Goal: Transaction & Acquisition: Subscribe to service/newsletter

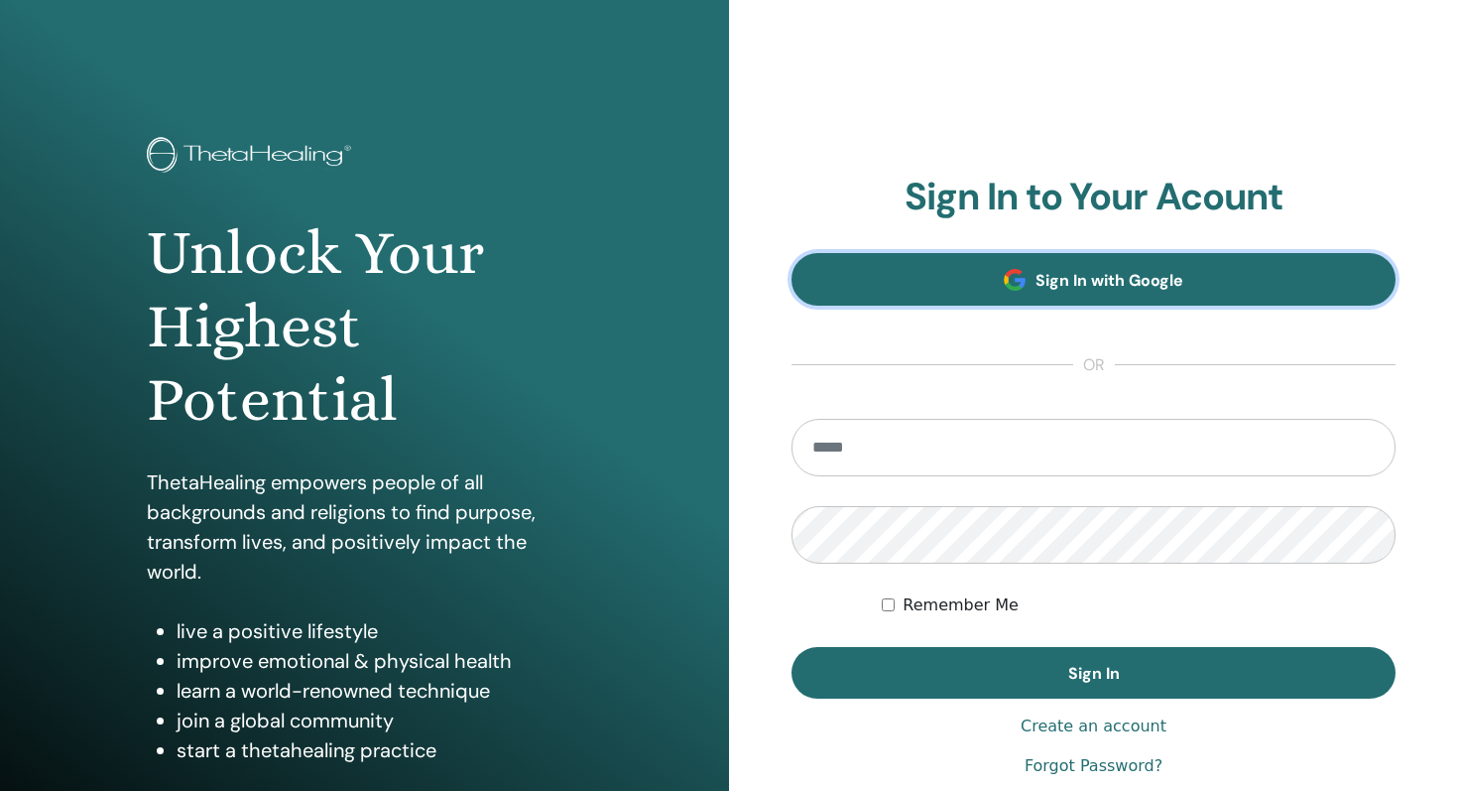
click at [1012, 282] on span at bounding box center [1015, 280] width 22 height 22
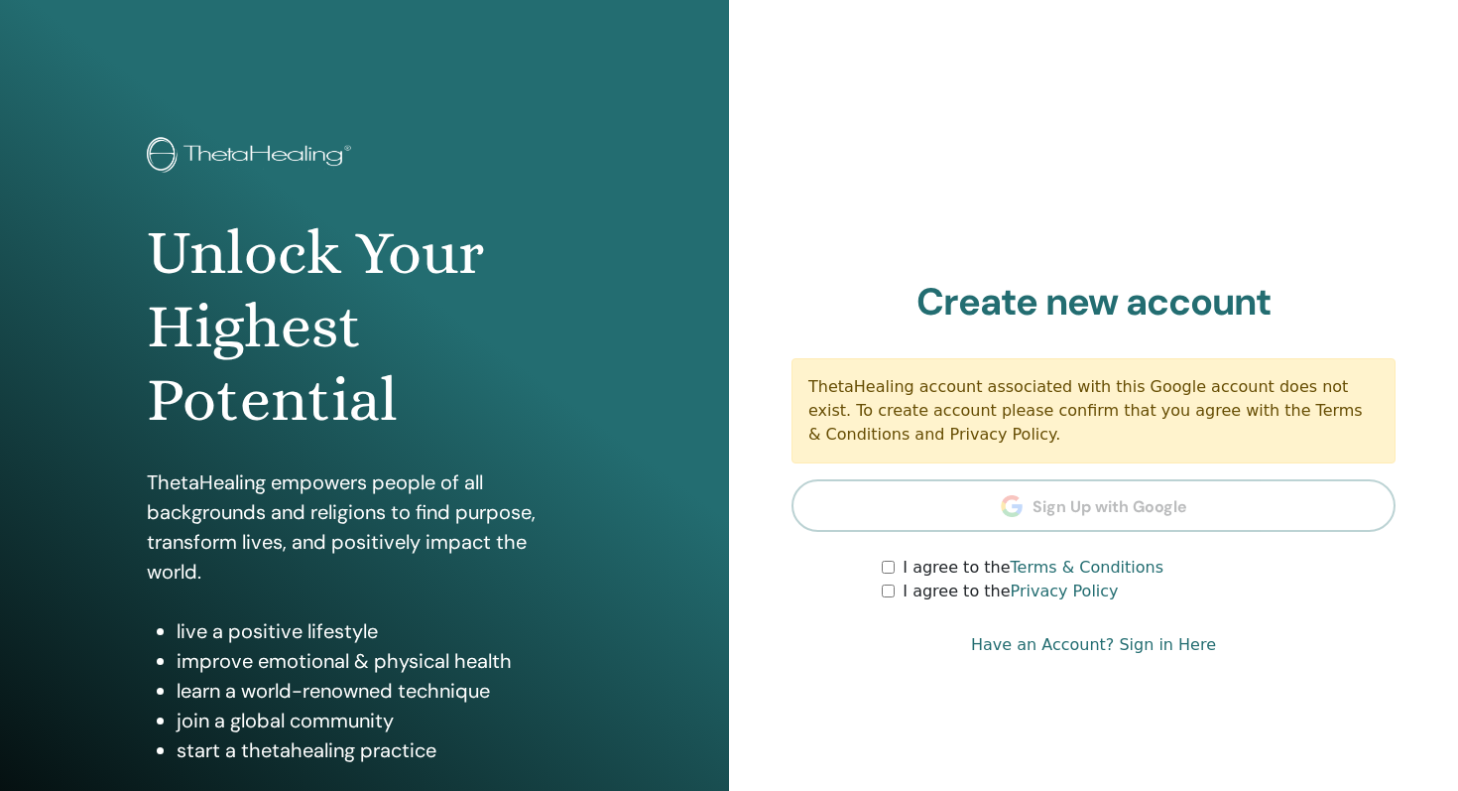
click at [906, 572] on label "I agree to the Terms & Conditions" at bounding box center [1033, 568] width 261 height 24
click at [912, 589] on label "I agree to the Privacy Policy" at bounding box center [1010, 591] width 215 height 24
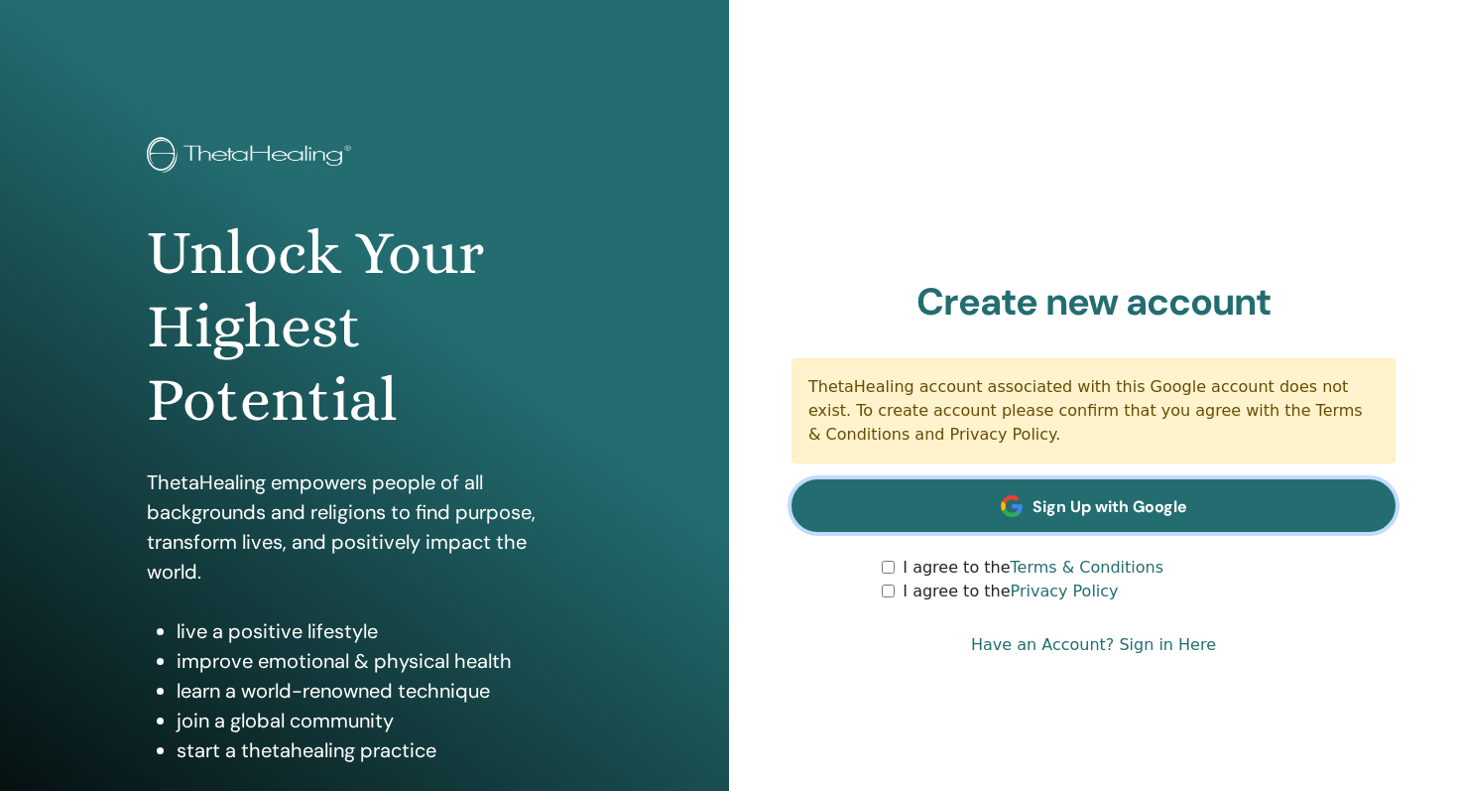
click at [1031, 500] on link "Sign Up with Google" at bounding box center [1094, 505] width 604 height 53
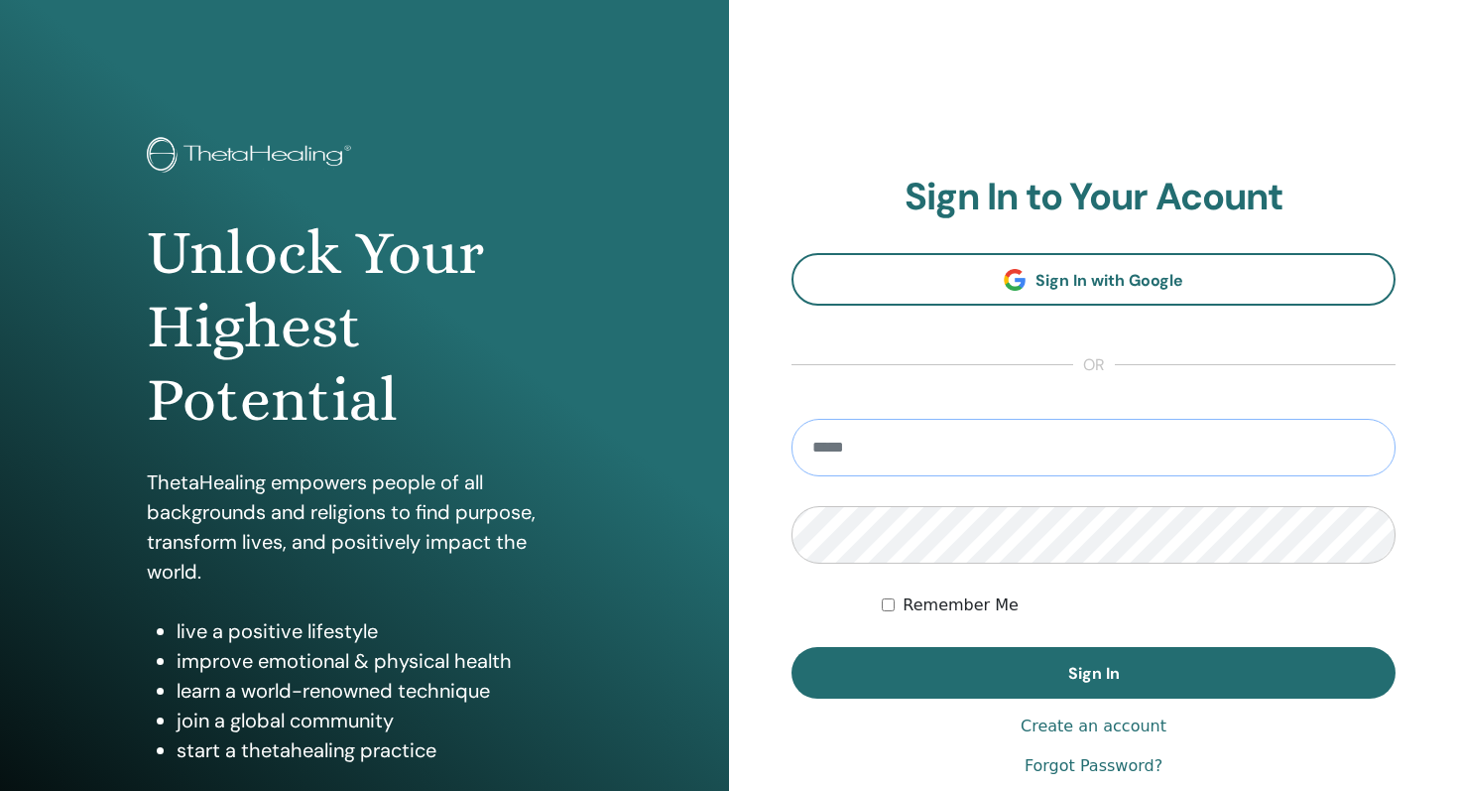
type input "**********"
click at [967, 611] on label "Remember Me" at bounding box center [961, 605] width 116 height 24
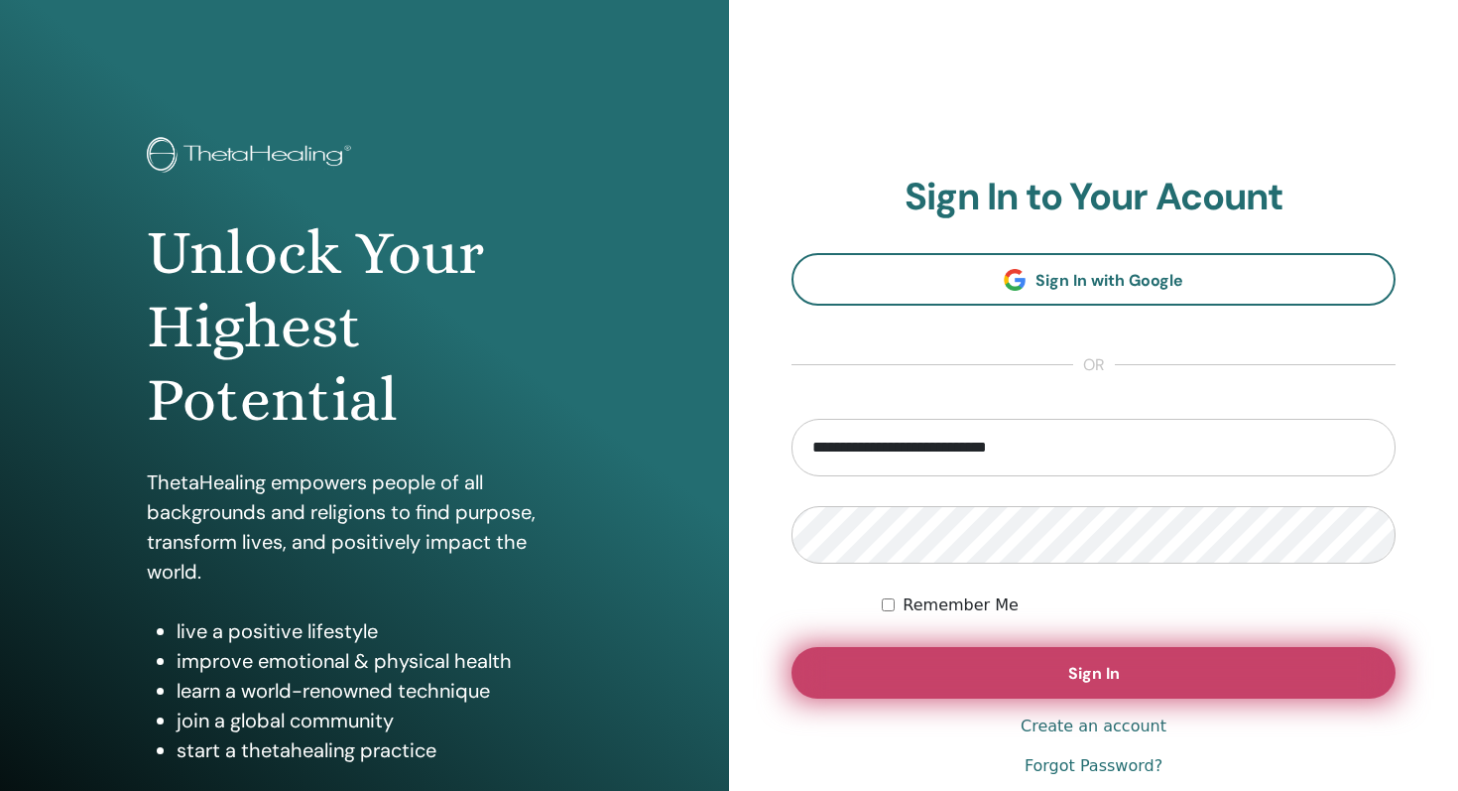
click at [971, 658] on button "Sign In" at bounding box center [1094, 673] width 604 height 52
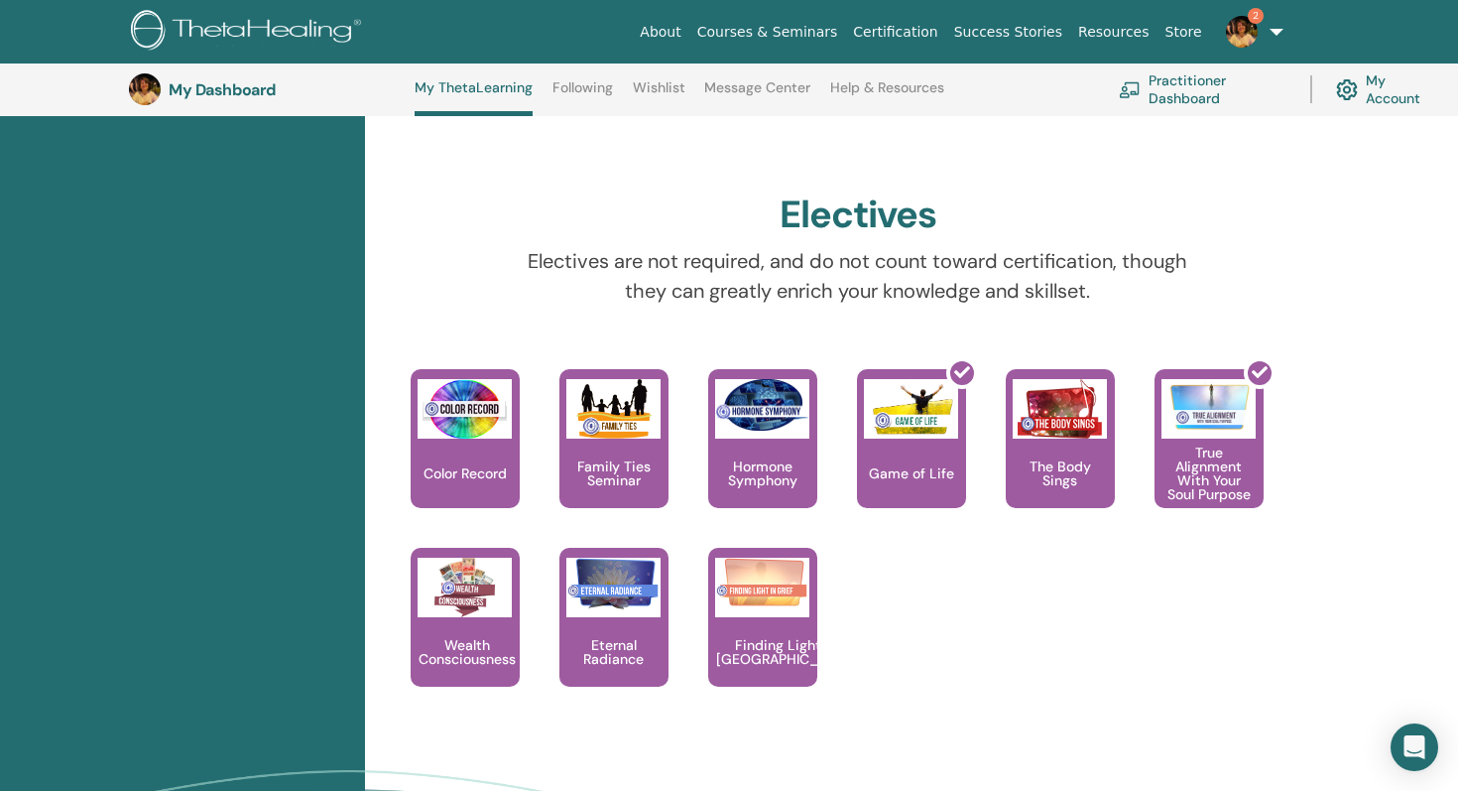
scroll to position [1760, 0]
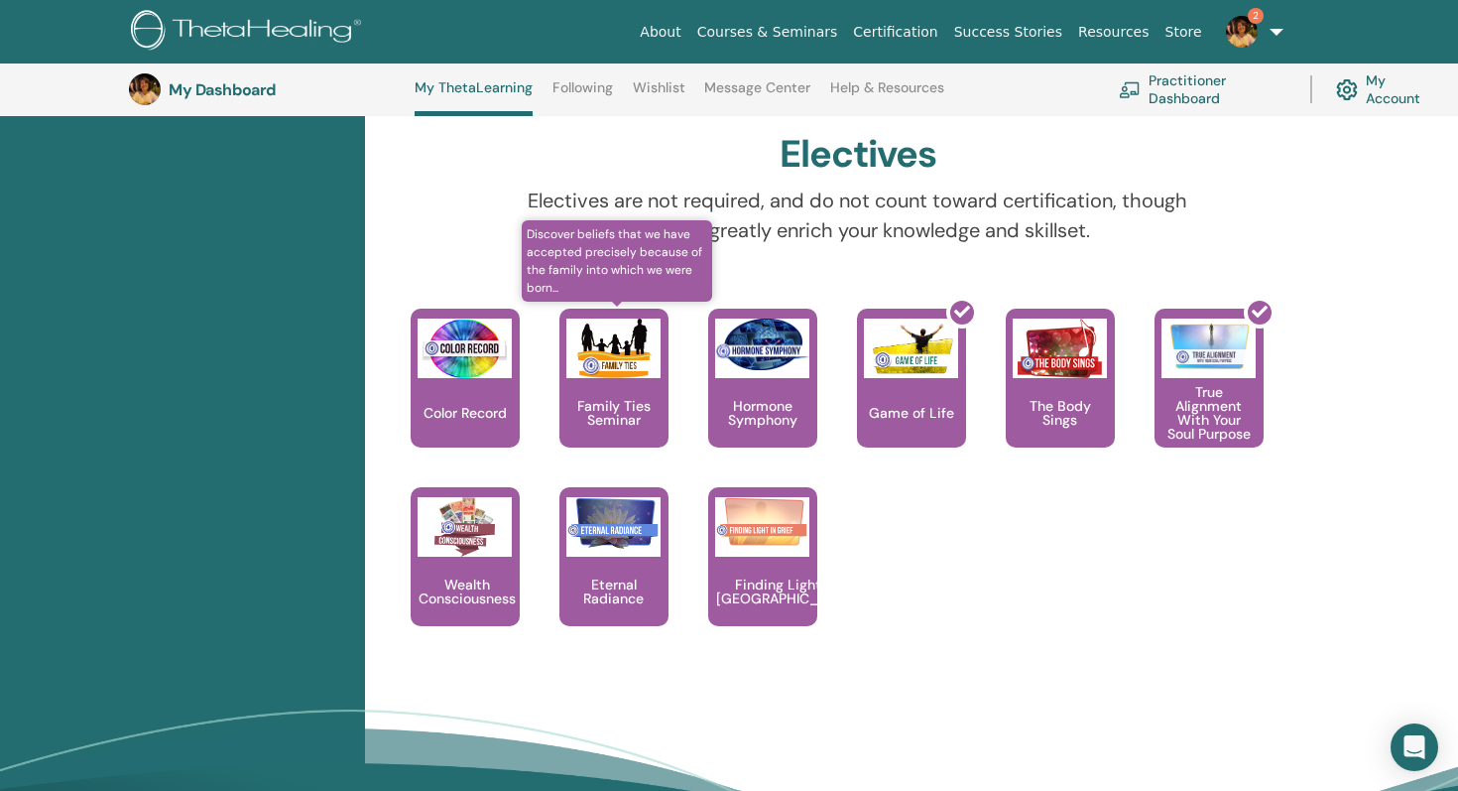
click at [636, 377] on img at bounding box center [613, 348] width 94 height 60
